Goal: Transaction & Acquisition: Purchase product/service

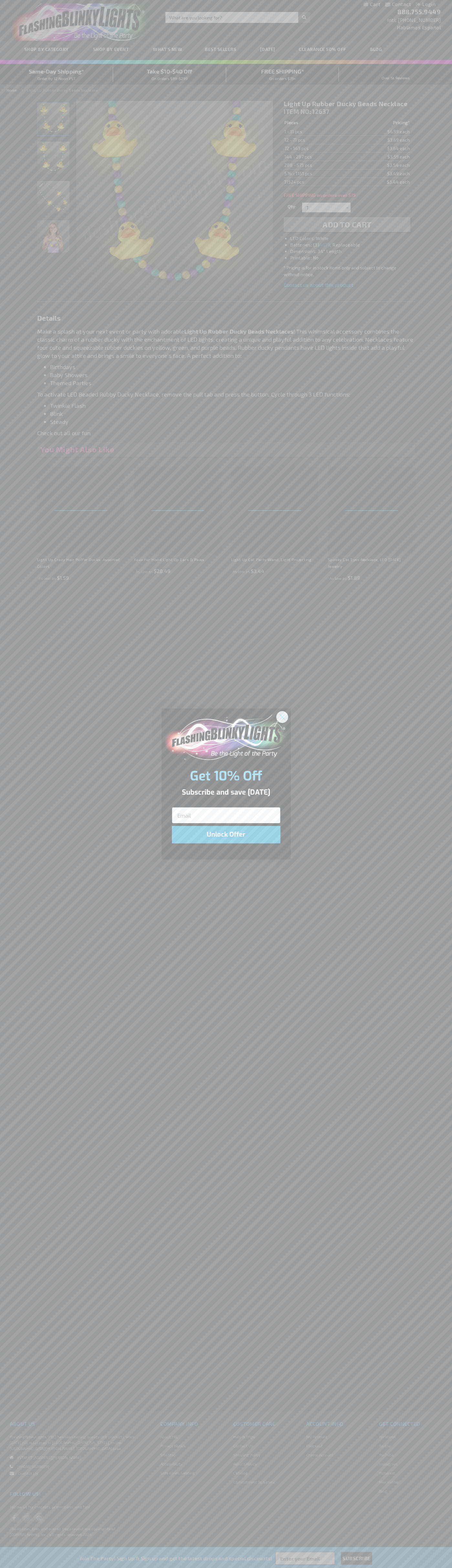
click at [282, 716] on icon "Close dialog" at bounding box center [281, 716] width 4 height 4
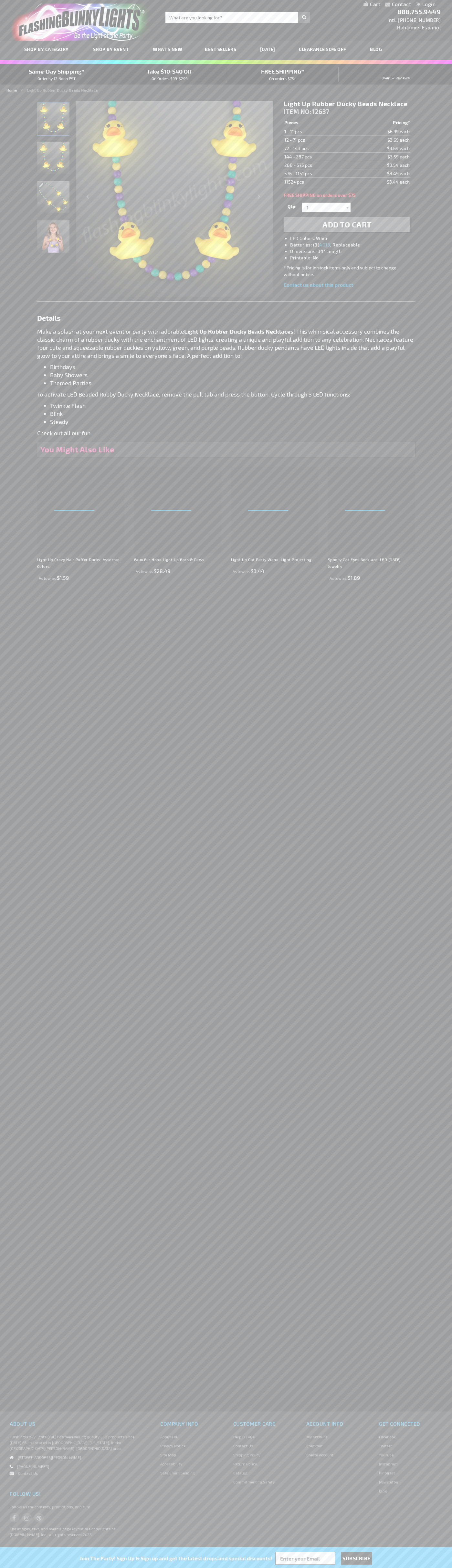
click at [347, 225] on span "Add to Cart" at bounding box center [347, 224] width 49 height 9
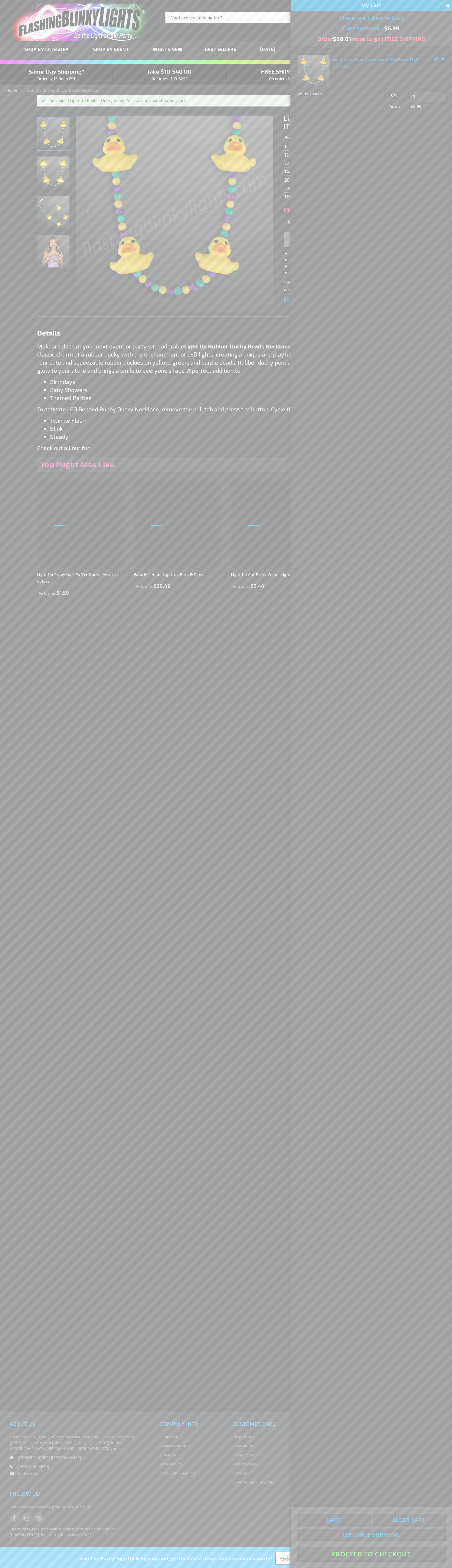
click at [371, 1554] on button "Proceed To Checkout" at bounding box center [371, 1554] width 148 height 15
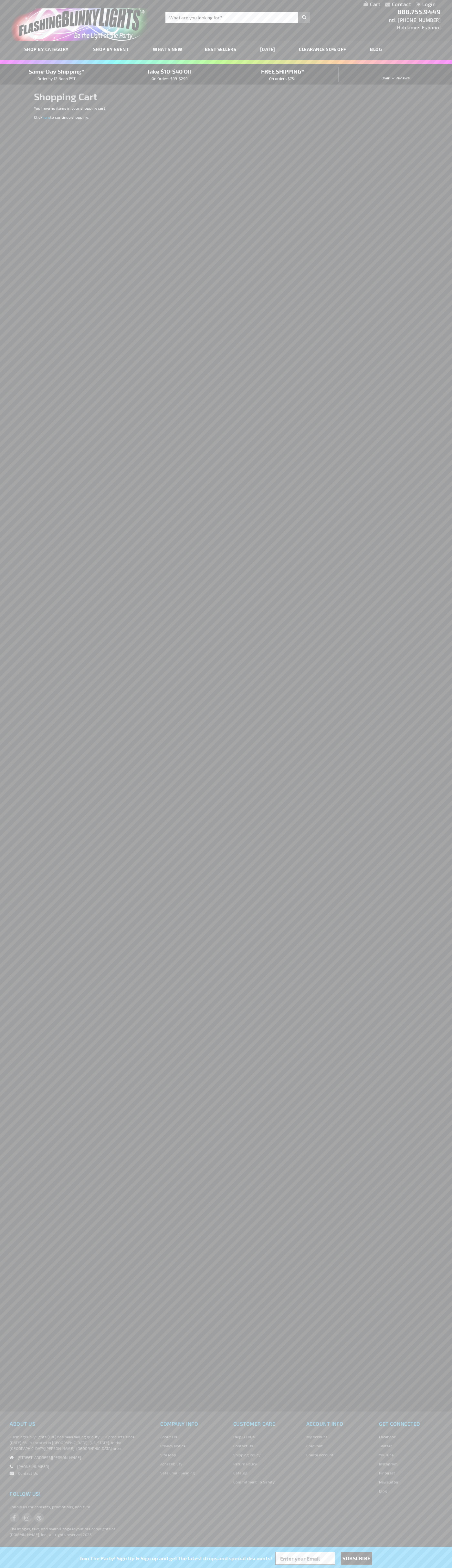
click at [57, 74] on span "Same-Day Shipping*" at bounding box center [56, 71] width 55 height 7
click at [37, 21] on img "store logo" at bounding box center [81, 22] width 139 height 37
click at [449, 203] on div "Contact Compare Products Login Skip to Content My Cart My Cart Close You have n…" at bounding box center [226, 784] width 452 height 1568
click at [55, 1567] on html "The store will not work correctly when cookies are disabled. Contact Compare Pr…" at bounding box center [226, 784] width 452 height 1568
click at [15, 138] on div "Contact Compare Products Login Skip to Content My Cart My Cart Close You have n…" at bounding box center [226, 784] width 452 height 1568
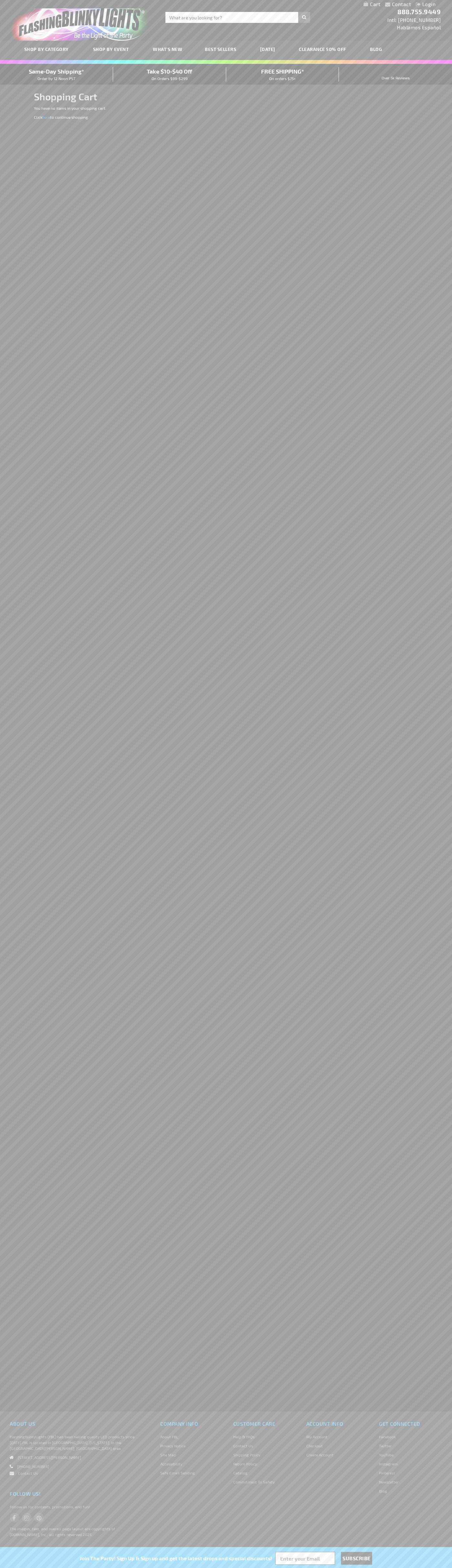
click at [57, 74] on span "Same-Day Shipping*" at bounding box center [56, 71] width 55 height 7
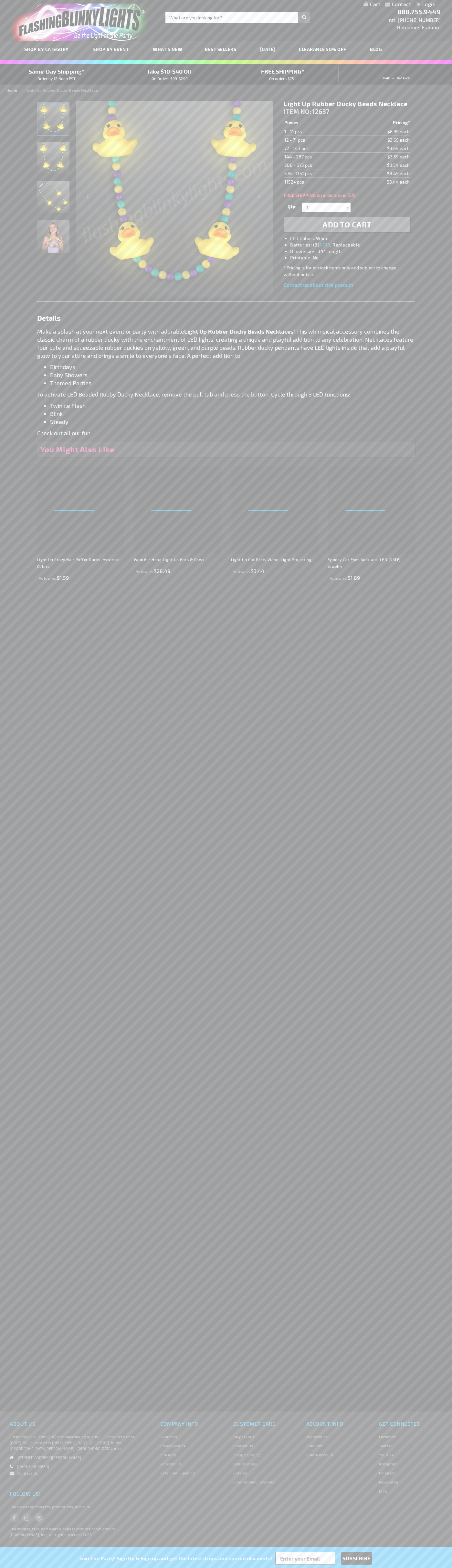
click at [54, 161] on img "Light Up Rubber Ducky Beads Necklace" at bounding box center [53, 158] width 32 height 32
click at [347, 104] on h1 "Light Up Rubber Ducky Beads Necklace" at bounding box center [346, 103] width 126 height 8
click at [318, 131] on td "1 - 11 pcs" at bounding box center [317, 131] width 69 height 9
click at [318, 140] on td "12 - 71 pcs" at bounding box center [317, 140] width 69 height 9
click at [318, 149] on td "72 - 143 pcs" at bounding box center [317, 149] width 69 height 9
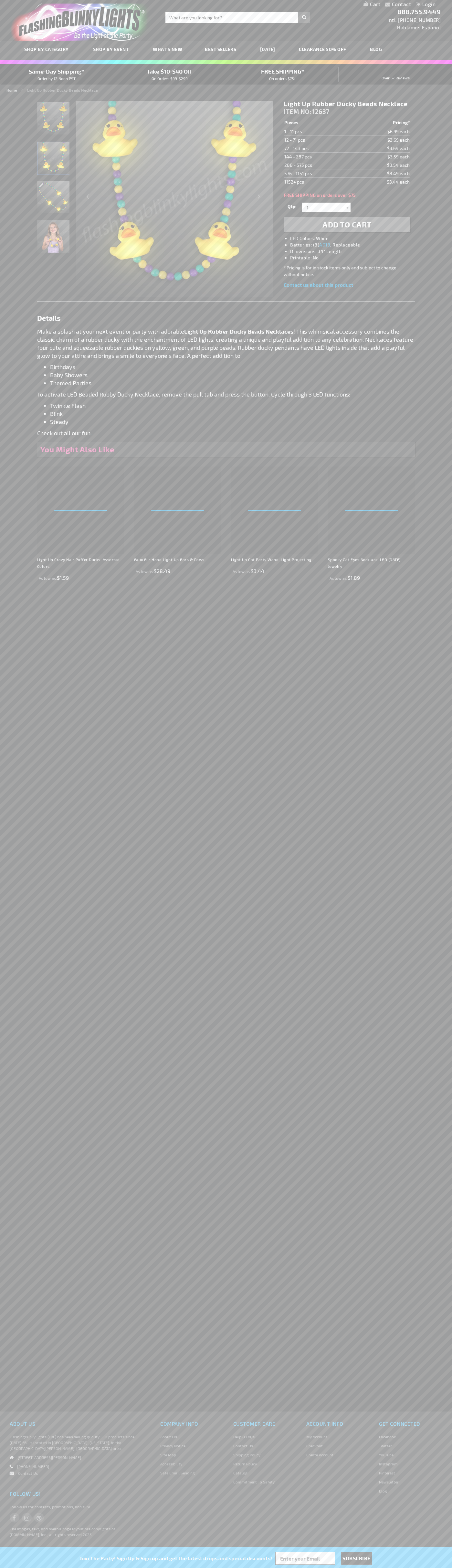
click at [318, 157] on td "144 - 287 pcs" at bounding box center [317, 157] width 69 height 9
click at [318, 165] on td "288 - 575 pcs" at bounding box center [317, 165] width 69 height 9
click at [318, 173] on td "576 - 1151 pcs" at bounding box center [317, 173] width 69 height 9
click at [318, 182] on td "1152+ pcs" at bounding box center [317, 182] width 69 height 9
click at [327, 208] on input "1" at bounding box center [327, 208] width 47 height 10
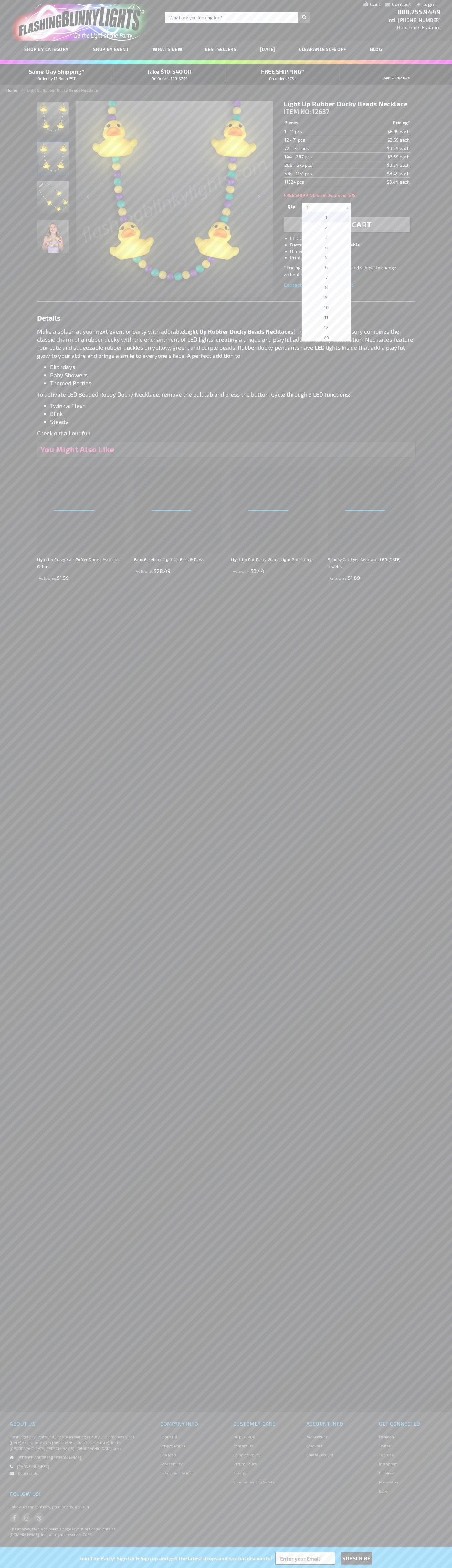
click at [324, 318] on span "11" at bounding box center [326, 317] width 4 height 5
type input "11"
click at [347, 225] on span "Add to Cart" at bounding box center [347, 224] width 49 height 9
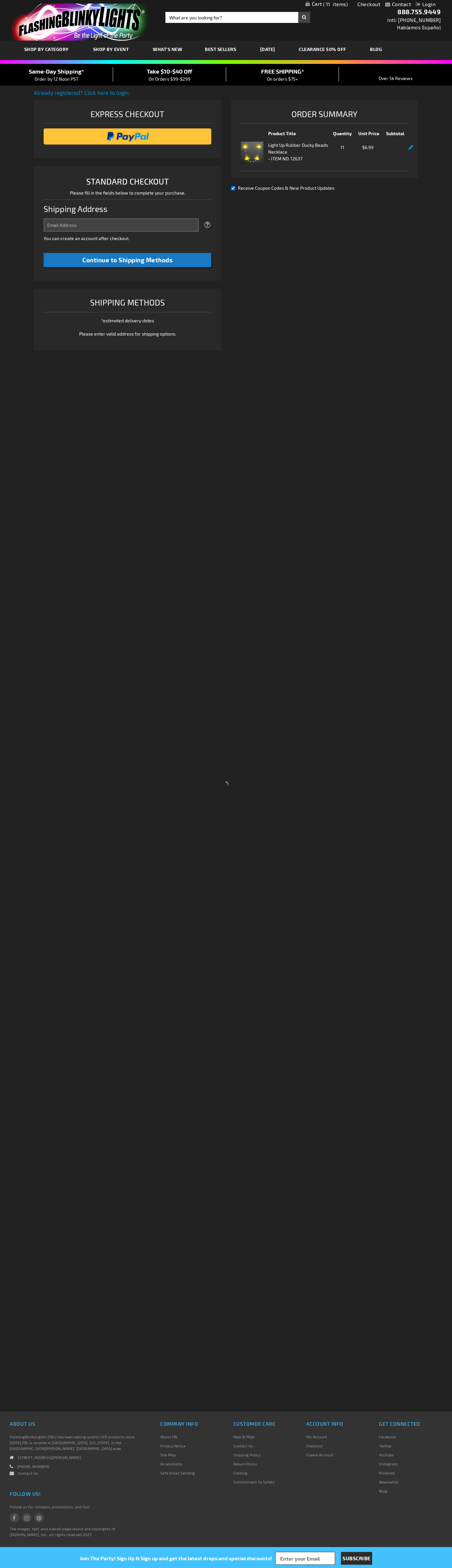
select select "US"
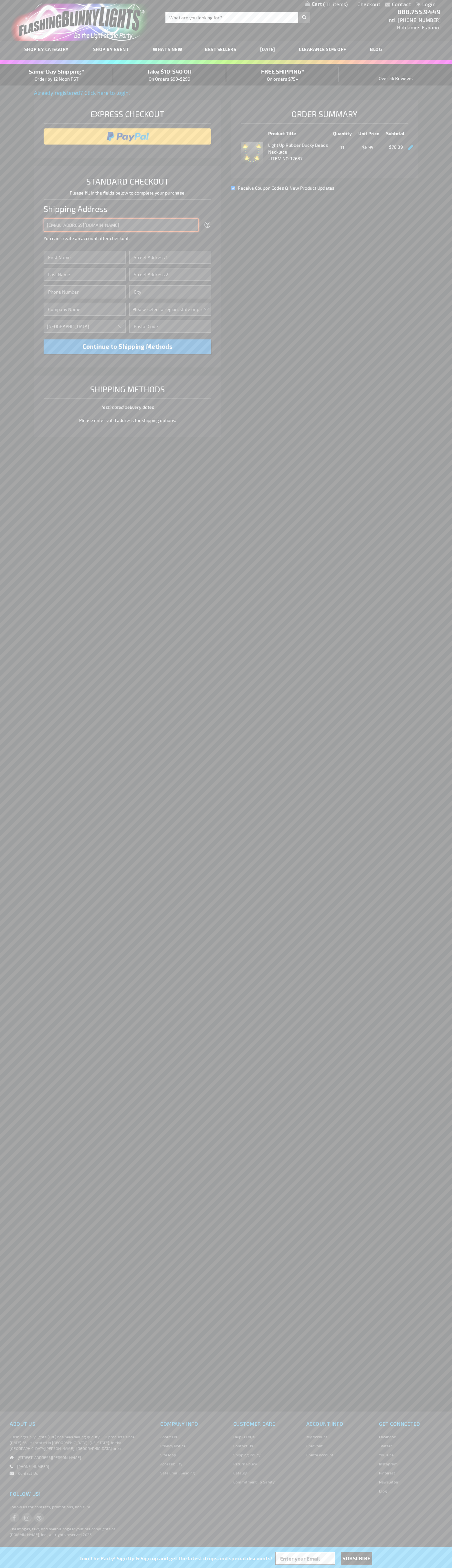
type input "[EMAIL_ADDRESS][DOMAIN_NAME]"
type input "[PERSON_NAME]"
type input "[STREET_ADDRESS][PERSON_NAME]"
